Goal: Transaction & Acquisition: Obtain resource

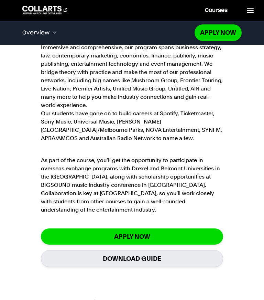
scroll to position [851, 0]
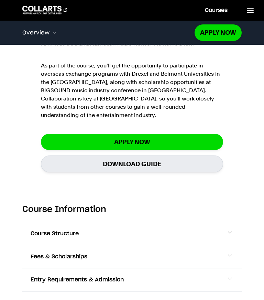
click at [231, 222] on button "Course Structure" at bounding box center [131, 233] width 219 height 23
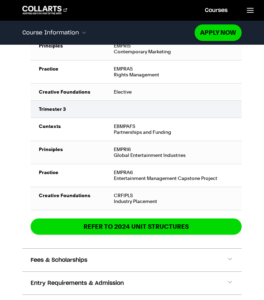
scroll to position [1713, 0]
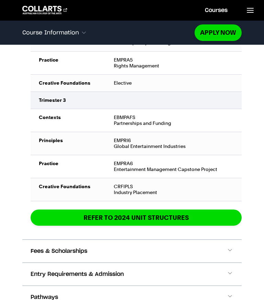
click at [229, 246] on span at bounding box center [229, 250] width 7 height 9
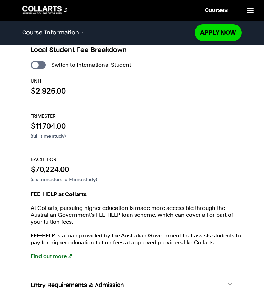
scroll to position [1942, 0]
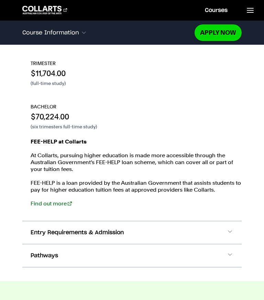
click at [231, 228] on span at bounding box center [229, 232] width 7 height 9
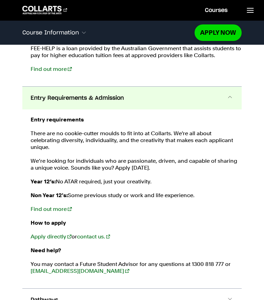
scroll to position [2145, 0]
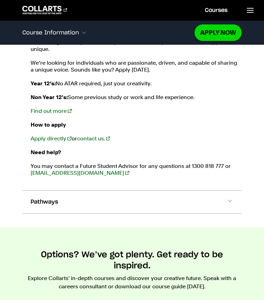
click at [230, 197] on span at bounding box center [229, 201] width 7 height 9
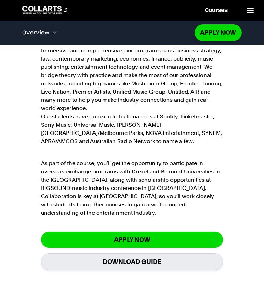
scroll to position [792, 0]
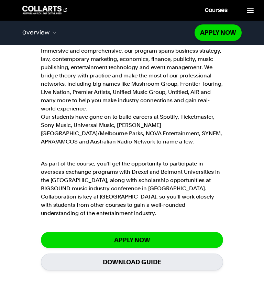
click at [203, 253] on link "Download Guide" at bounding box center [132, 261] width 182 height 17
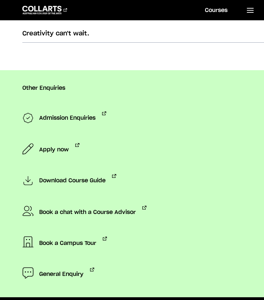
scroll to position [602, 0]
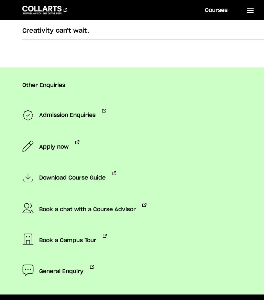
click at [95, 177] on span "Download Course Guide" at bounding box center [72, 178] width 66 height 14
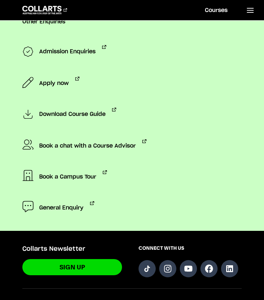
scroll to position [731, 0]
